Goal: Information Seeking & Learning: Learn about a topic

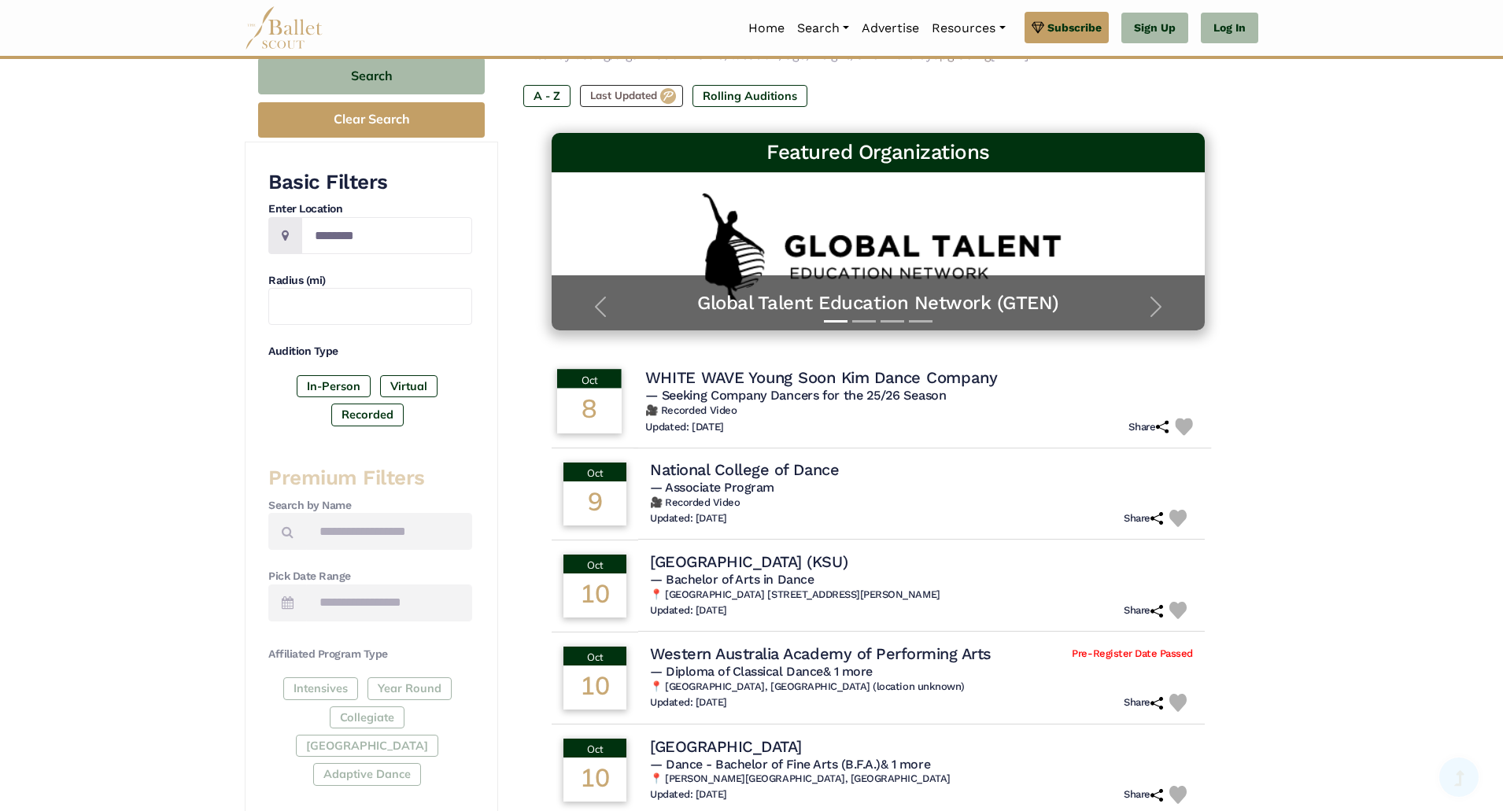
scroll to position [176, 0]
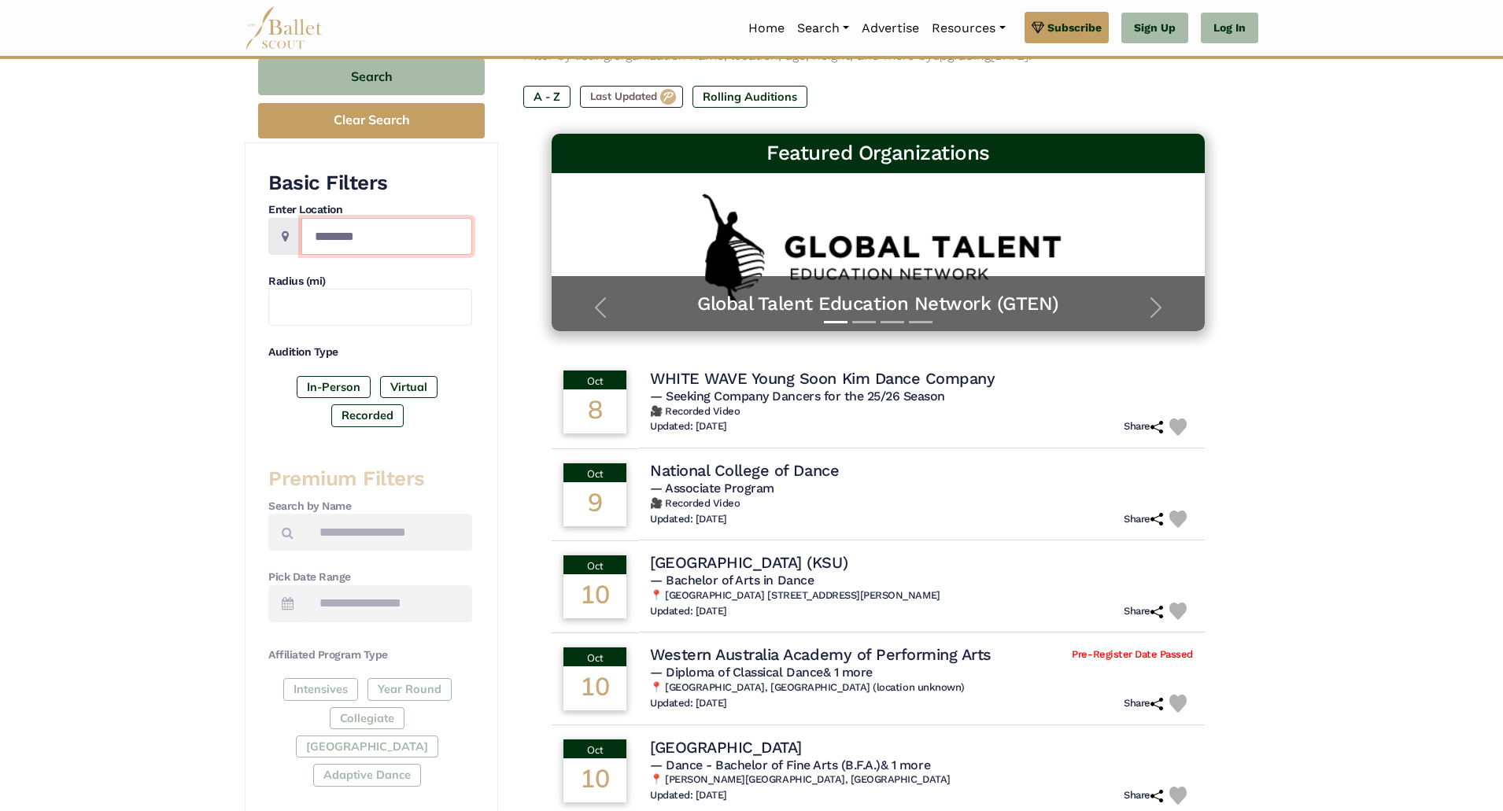
click at [445, 236] on input "Location" at bounding box center [386, 236] width 171 height 37
type input "******"
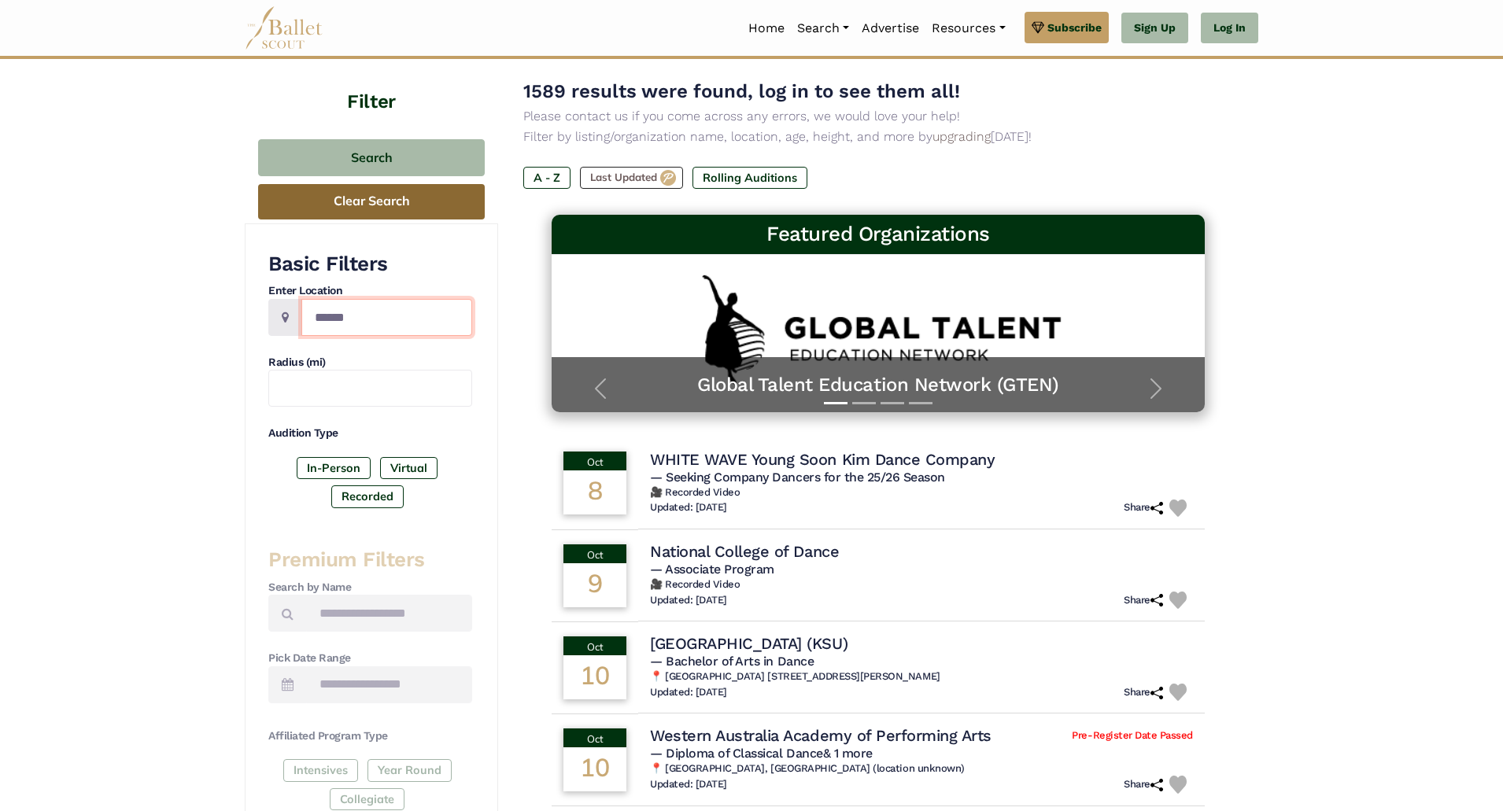
scroll to position [94, 0]
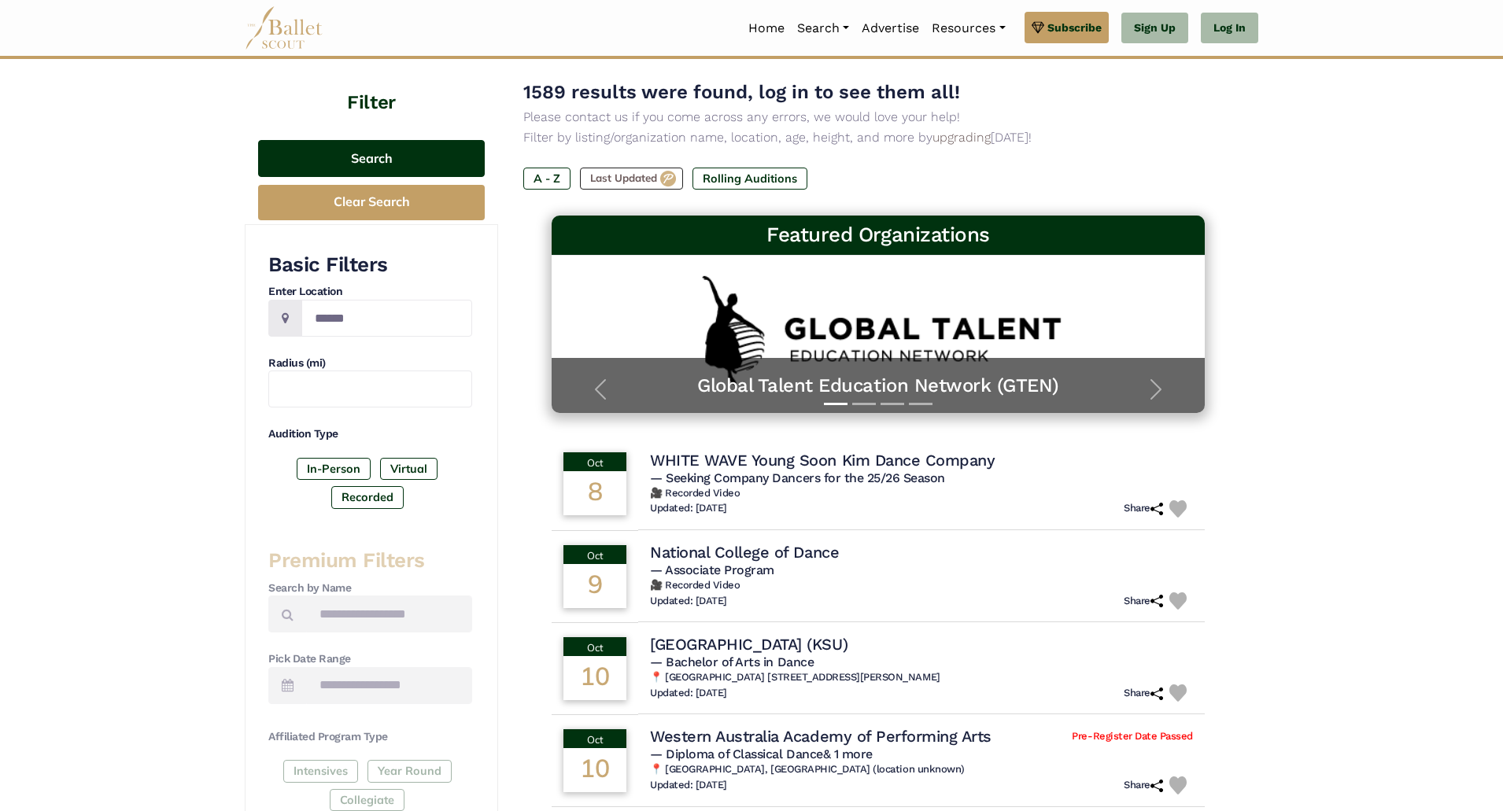
click at [412, 160] on button "Search" at bounding box center [371, 158] width 227 height 37
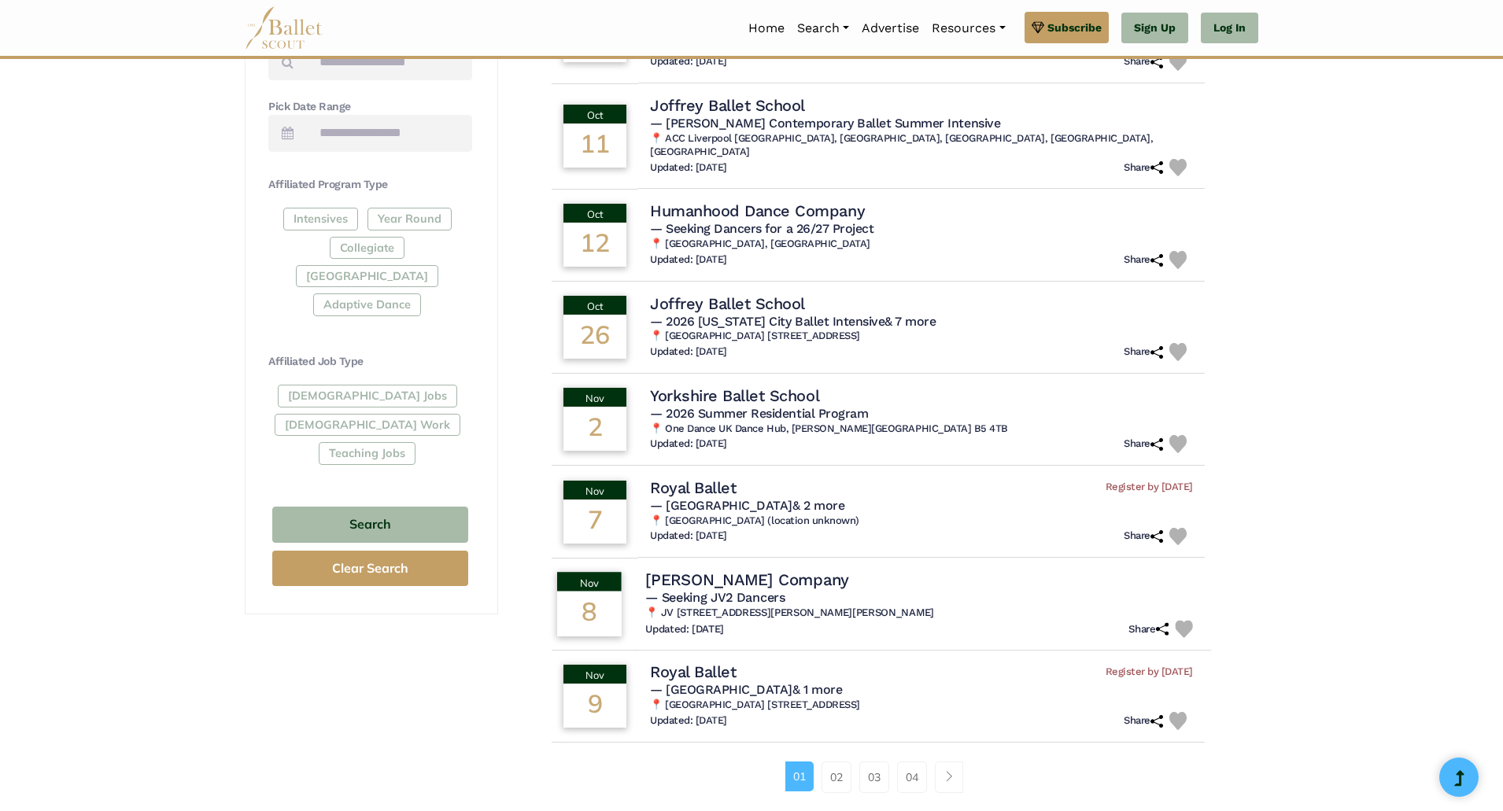
scroll to position [648, 0]
click at [837, 761] on link "02" at bounding box center [837, 776] width 30 height 31
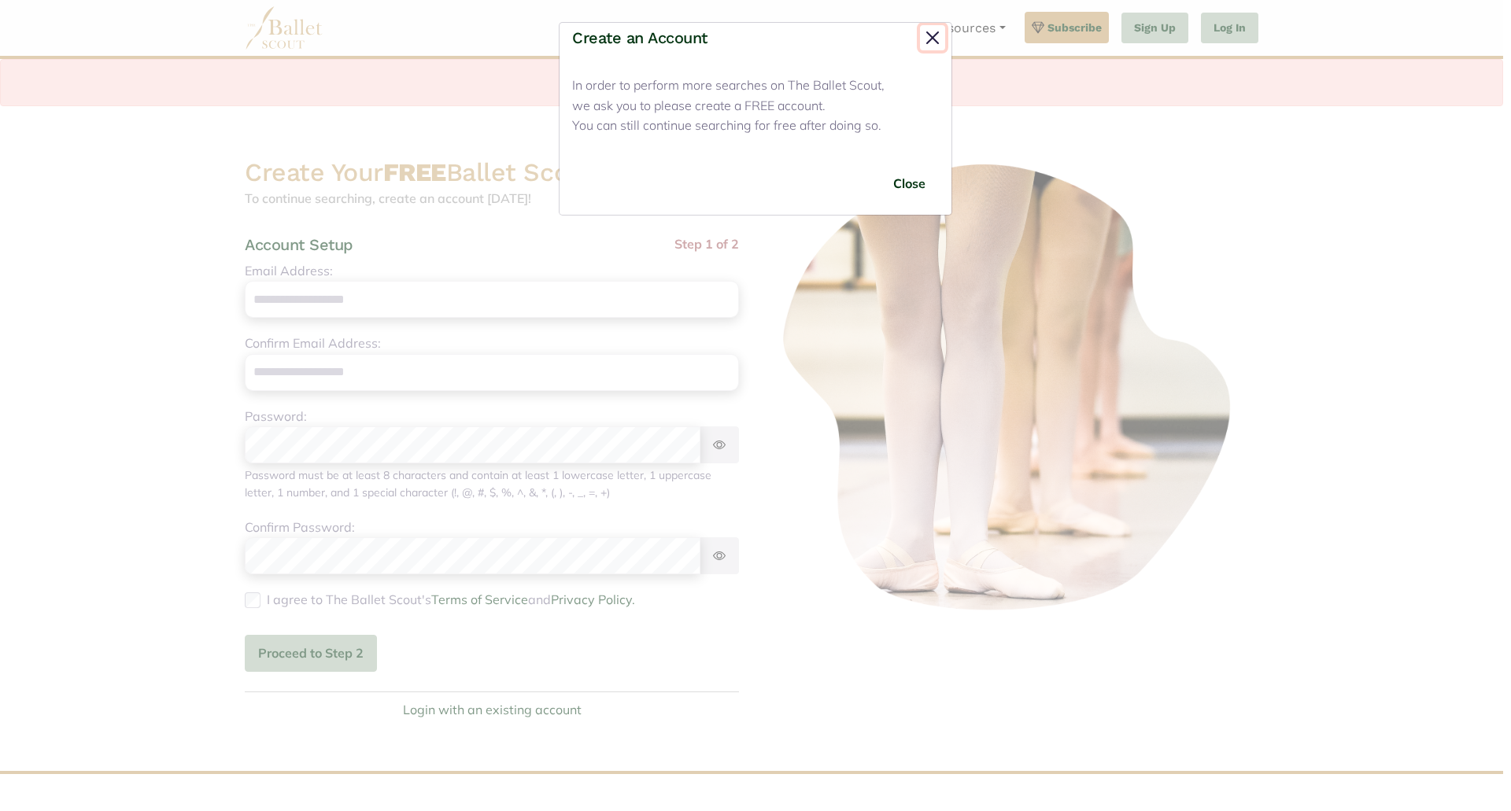
click at [933, 43] on button "Close" at bounding box center [932, 37] width 25 height 25
